Goal: Navigation & Orientation: Find specific page/section

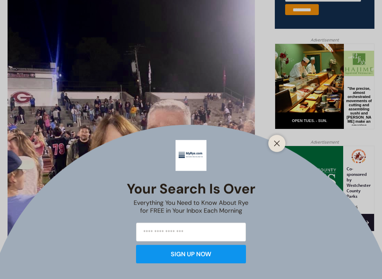
scroll to position [313, 0]
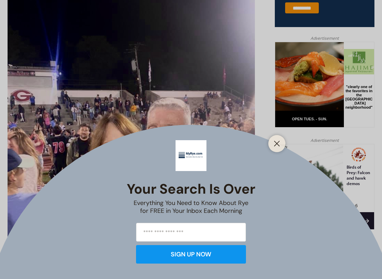
click at [278, 145] on line "Close" at bounding box center [276, 143] width 5 height 5
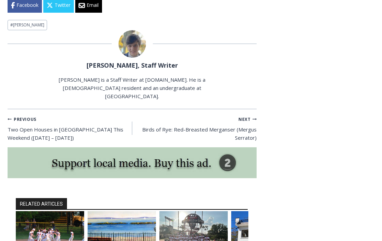
scroll to position [2348, 0]
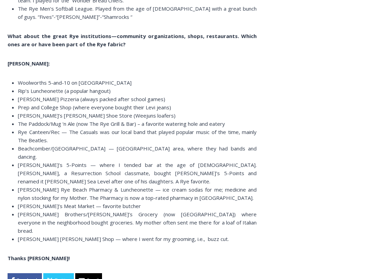
scroll to position [3900, 0]
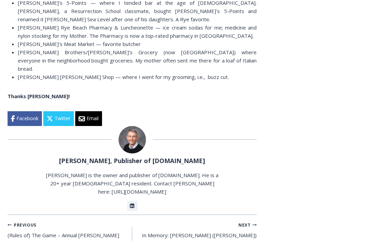
scroll to position [4060, 0]
